Goal: Information Seeking & Learning: Learn about a topic

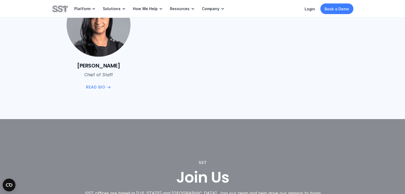
scroll to position [852, 0]
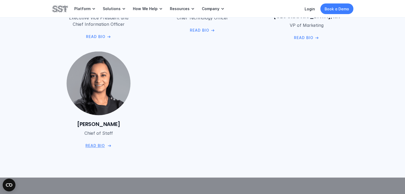
click at [96, 88] on img at bounding box center [98, 83] width 65 height 65
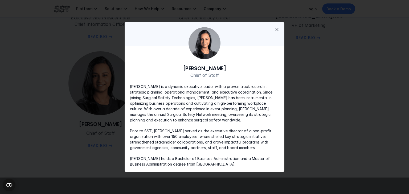
drag, startPoint x: 179, startPoint y: 165, endPoint x: 270, endPoint y: 165, distance: 91.1
click at [270, 165] on p "[PERSON_NAME] holds a Bachelor of Business Administration and a Master of Busin…" at bounding box center [204, 161] width 149 height 11
copy p "[GEOGRAPHIC_DATA]."
click at [278, 28] on span "close" at bounding box center [277, 29] width 6 height 6
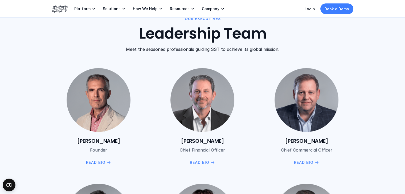
scroll to position [613, 0]
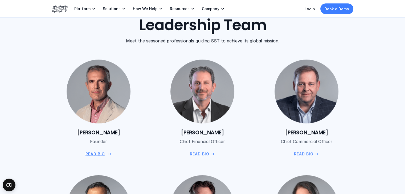
click at [105, 154] on div "Read Bio" at bounding box center [98, 154] width 26 height 6
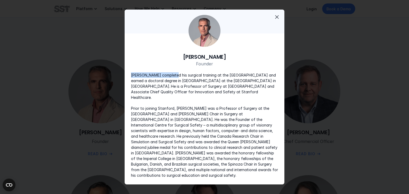
drag, startPoint x: 132, startPoint y: 82, endPoint x: 172, endPoint y: 82, distance: 40.0
click at [172, 82] on p "[PERSON_NAME] completed his surgical training at the [GEOGRAPHIC_DATA] and earn…" at bounding box center [204, 86] width 147 height 28
copy p "[PERSON_NAME]"
click at [277, 20] on span "close" at bounding box center [277, 17] width 6 height 6
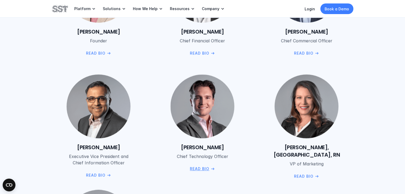
scroll to position [719, 0]
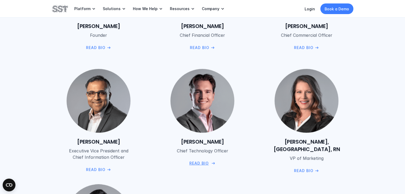
click at [208, 164] on p "Read Bio" at bounding box center [198, 164] width 19 height 6
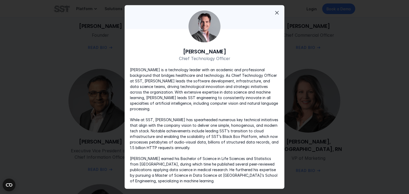
click at [282, 16] on div "close" at bounding box center [205, 17] width 160 height 24
click at [277, 15] on span "close" at bounding box center [277, 13] width 6 height 6
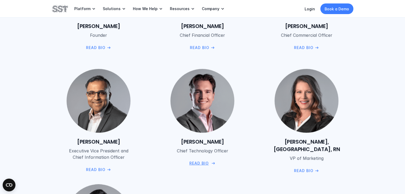
drag, startPoint x: 177, startPoint y: 142, endPoint x: 237, endPoint y: 139, distance: 60.0
click at [237, 139] on h6 "[PERSON_NAME]" at bounding box center [203, 141] width 94 height 7
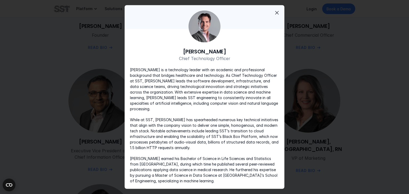
drag, startPoint x: 178, startPoint y: 54, endPoint x: 235, endPoint y: 53, distance: 56.7
click at [235, 53] on h6 "[PERSON_NAME]" at bounding box center [204, 51] width 149 height 7
copy h6 "[PERSON_NAME]"
